Goal: Find specific page/section: Find specific page/section

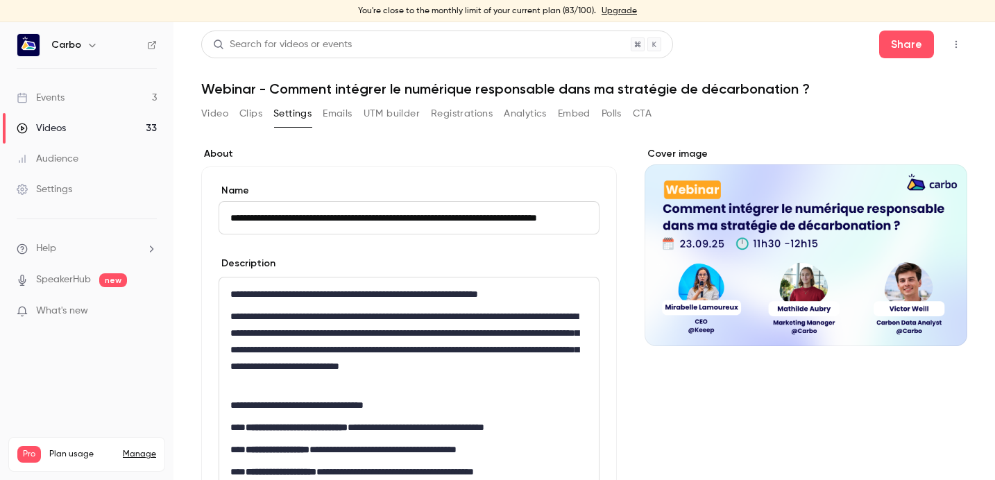
scroll to position [54, 0]
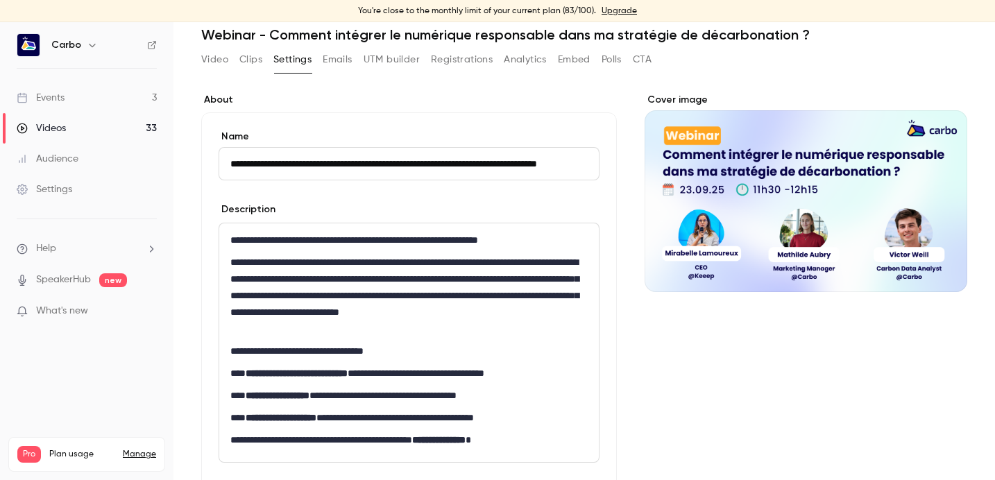
click at [206, 61] on button "Video" at bounding box center [214, 60] width 27 height 22
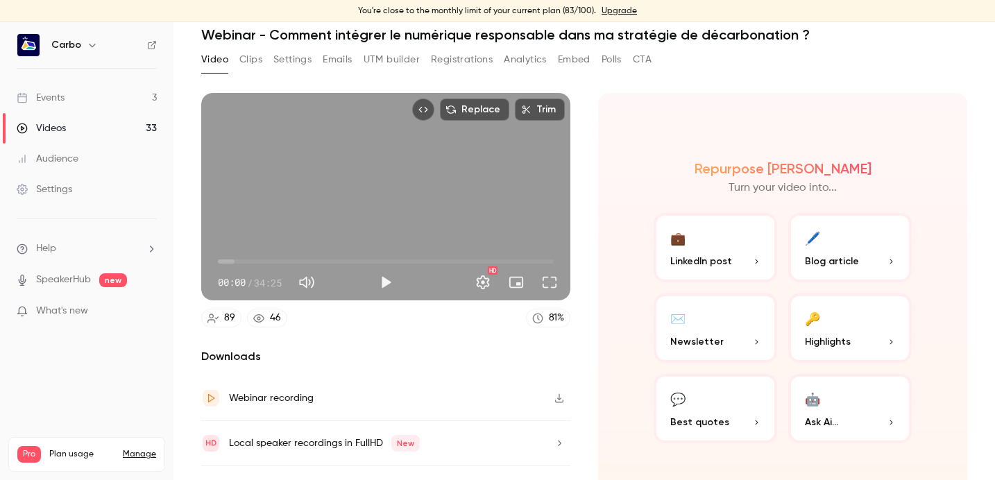
click at [204, 54] on button "Video" at bounding box center [214, 60] width 27 height 22
click at [60, 98] on div "Events" at bounding box center [41, 98] width 48 height 14
